Goal: Transaction & Acquisition: Purchase product/service

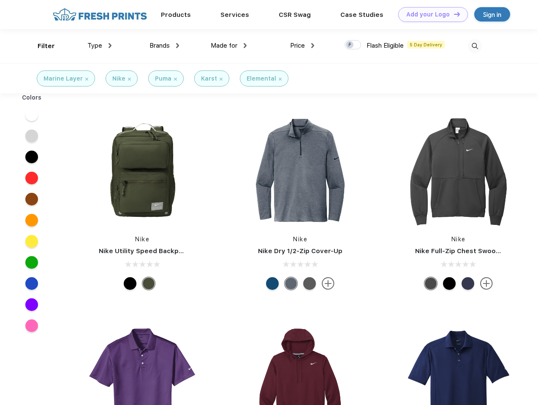
click at [430, 14] on link "Add your Logo Design Tool" at bounding box center [433, 14] width 70 height 15
click at [0, 0] on div "Design Tool" at bounding box center [0, 0] width 0 height 0
click at [453, 14] on link "Add your Logo Design Tool" at bounding box center [433, 14] width 70 height 15
click at [41, 46] on div "Filter" at bounding box center [46, 46] width 17 height 10
click at [100, 46] on span "Type" at bounding box center [94, 46] width 15 height 8
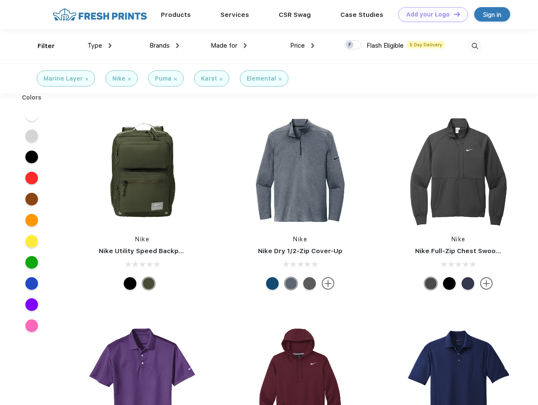
click at [164, 46] on span "Brands" at bounding box center [159, 46] width 20 height 8
click at [229, 46] on span "Made for" at bounding box center [224, 46] width 27 height 8
click at [302, 46] on span "Price" at bounding box center [297, 46] width 15 height 8
click at [353, 45] on div at bounding box center [352, 44] width 16 height 9
click at [350, 45] on input "checkbox" at bounding box center [346, 42] width 5 height 5
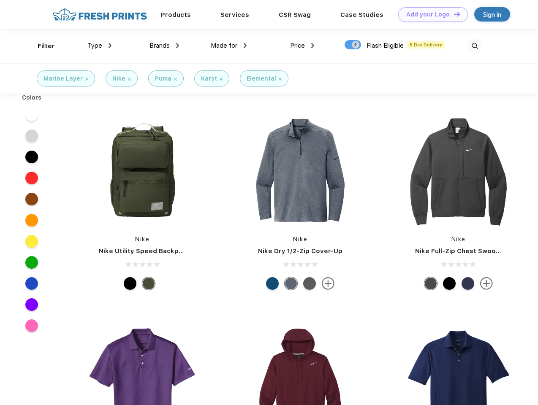
click at [474, 46] on img at bounding box center [475, 46] width 14 height 14
